Goal: Transaction & Acquisition: Purchase product/service

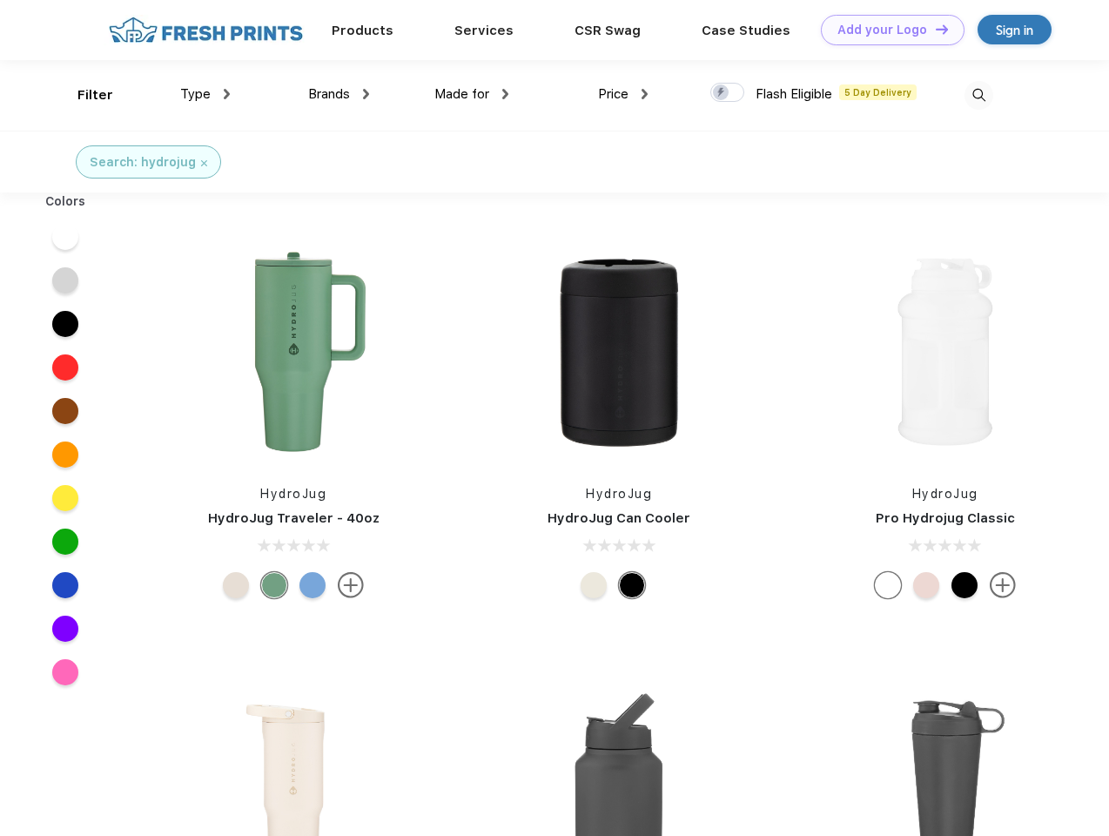
scroll to position [1, 0]
click at [886, 30] on link "Add your Logo Design Tool" at bounding box center [893, 30] width 144 height 30
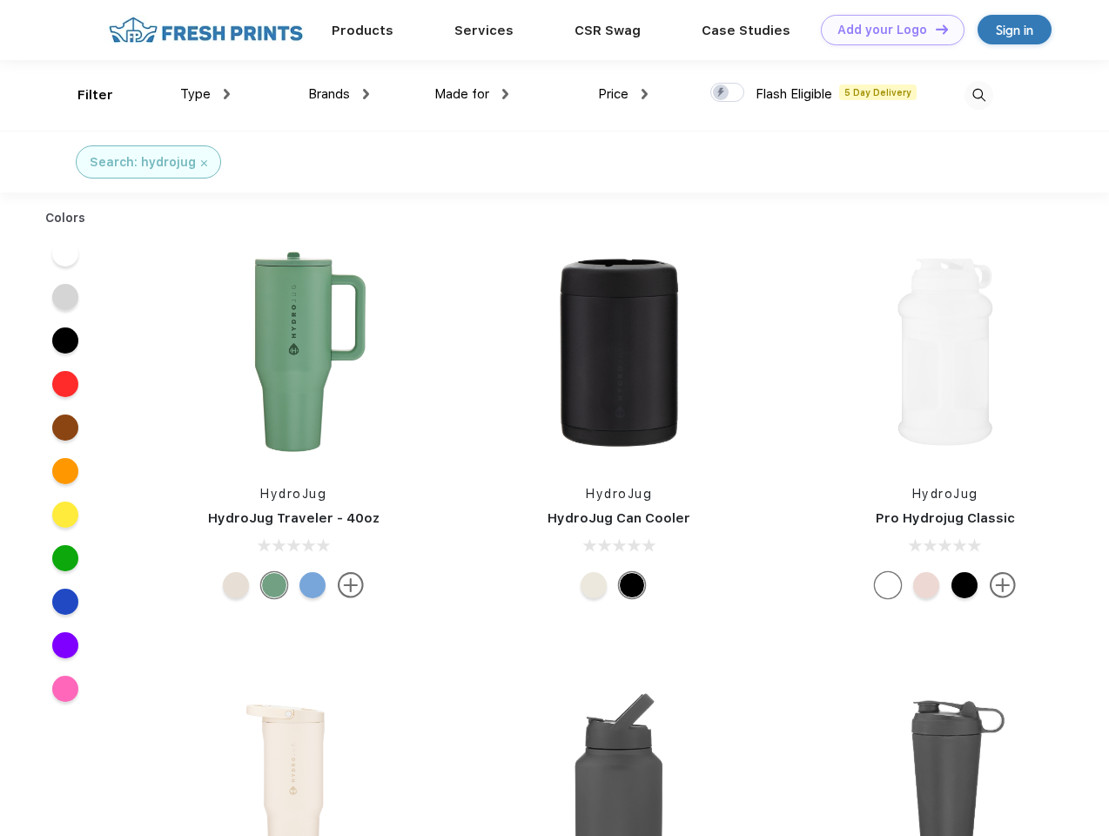
click at [0, 0] on div "Design Tool" at bounding box center [0, 0] width 0 height 0
click at [934, 29] on link "Add your Logo Design Tool" at bounding box center [893, 30] width 144 height 30
click at [84, 95] on div "Filter" at bounding box center [95, 95] width 36 height 20
click at [205, 94] on span "Type" at bounding box center [195, 94] width 30 height 16
click at [339, 94] on span "Brands" at bounding box center [329, 94] width 42 height 16
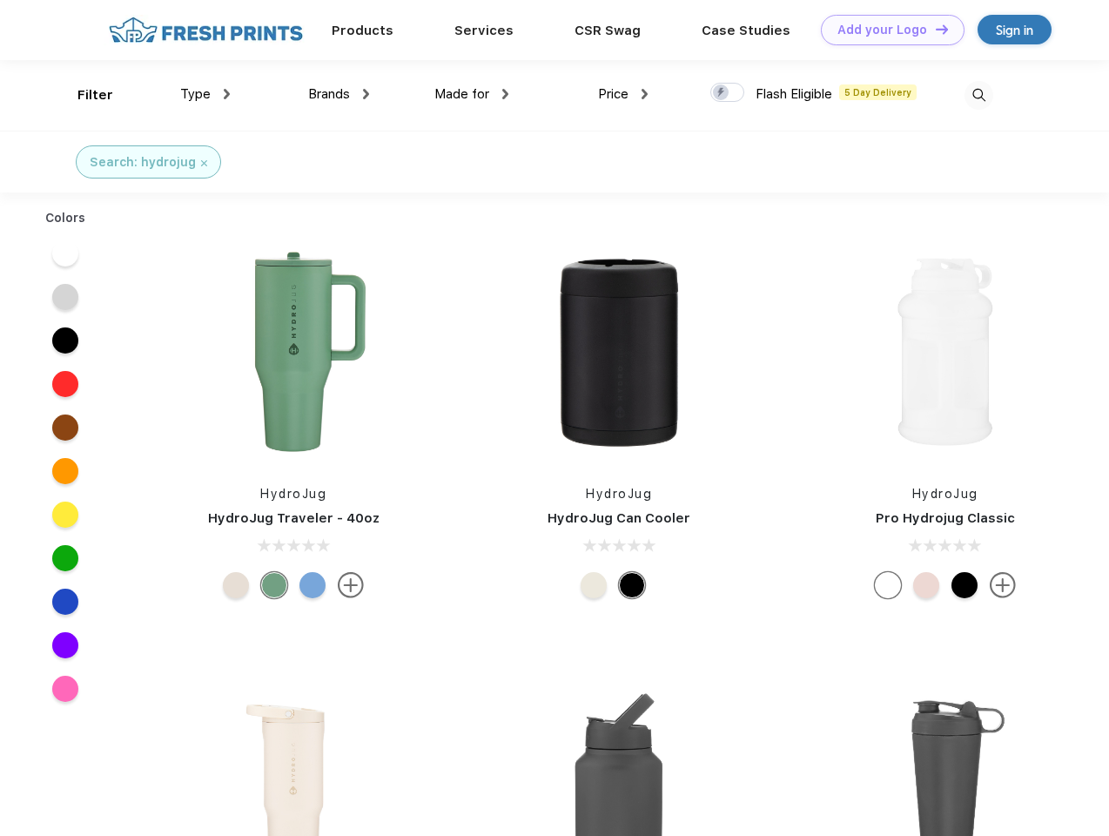
click at [472, 94] on span "Made for" at bounding box center [461, 94] width 55 height 16
click at [623, 94] on span "Price" at bounding box center [613, 94] width 30 height 16
click at [728, 93] on div at bounding box center [727, 92] width 34 height 19
click at [722, 93] on input "checkbox" at bounding box center [715, 87] width 11 height 11
click at [979, 95] on img at bounding box center [979, 95] width 29 height 29
